Goal: Task Accomplishment & Management: Manage account settings

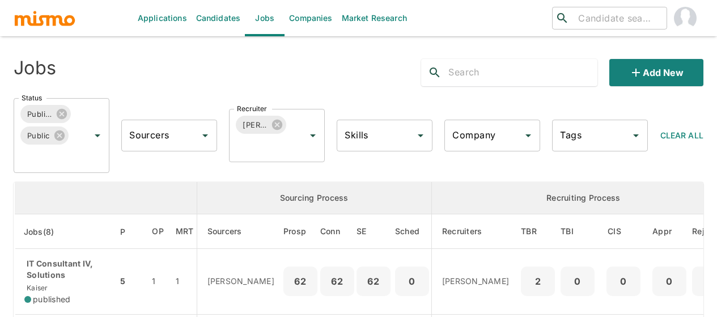
scroll to position [397, 0]
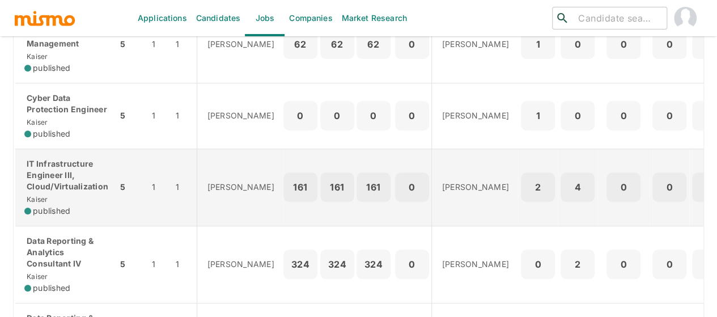
click at [74, 184] on p "IT Infrastructure Engineer III, Cloud/Virtualization" at bounding box center [66, 175] width 84 height 34
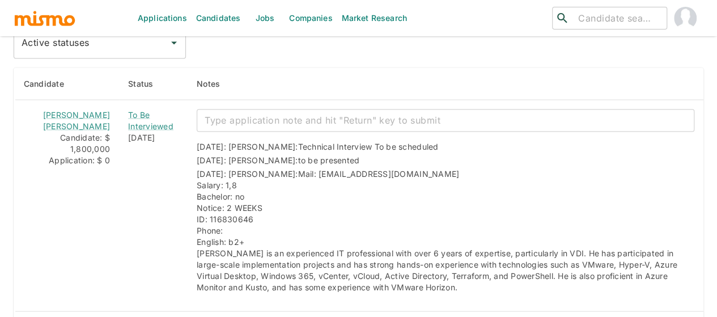
scroll to position [1048, 0]
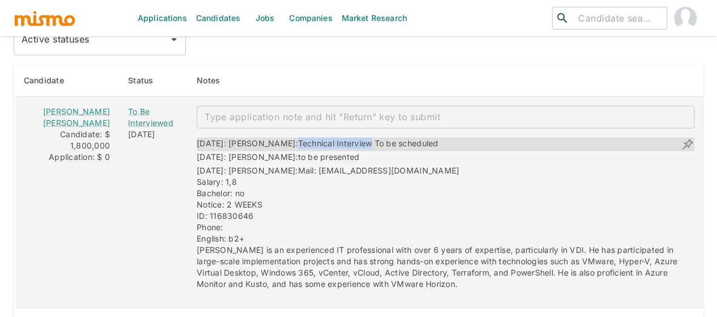
drag, startPoint x: 336, startPoint y: 124, endPoint x: 260, endPoint y: 124, distance: 75.9
click at [260, 137] on div "[DATE]: [PERSON_NAME]: Technical Interview To be scheduled" at bounding box center [317, 144] width 241 height 14
copy span "Technical Interview"
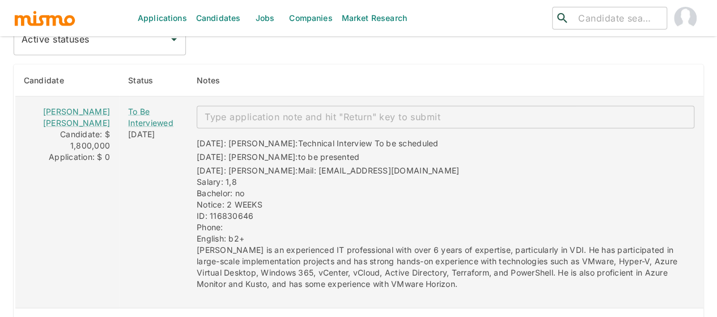
click at [243, 110] on textarea "enhanced table" at bounding box center [446, 116] width 482 height 13
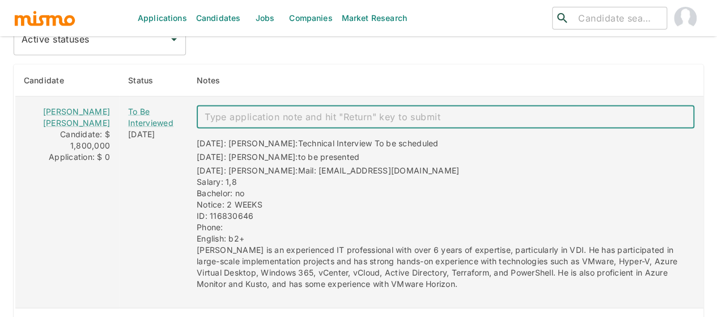
paste textarea "Technical Interview"
type textarea "Technical Interview 09/25"
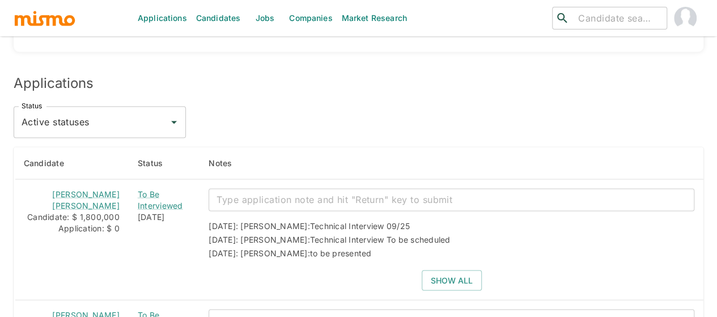
scroll to position [963, 0]
